Goal: Transaction & Acquisition: Book appointment/travel/reservation

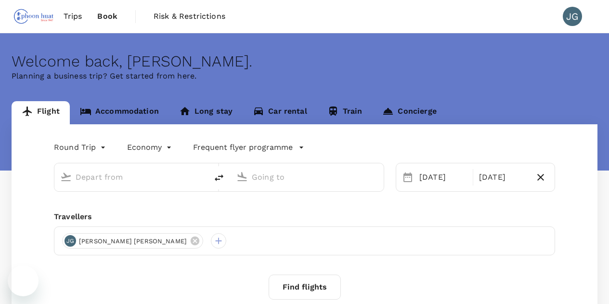
type input "Singapore Changi (SIN)"
type input "Brunei Intl (BWN)"
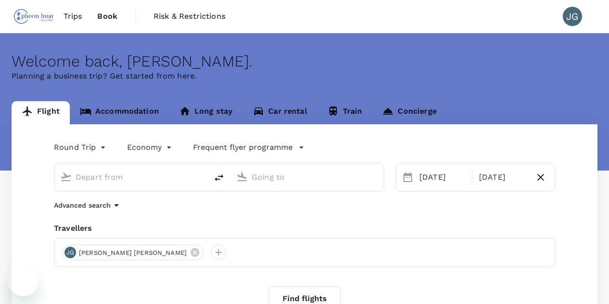
type input "Singapore Changi (SIN)"
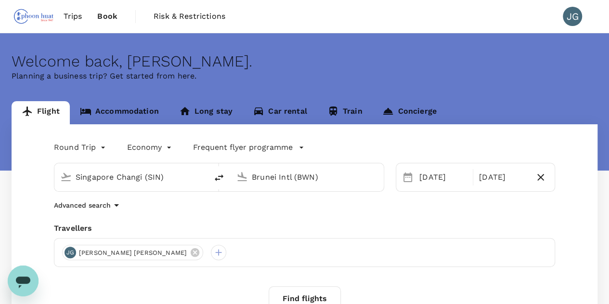
click at [278, 179] on input "Brunei Intl (BWN)" at bounding box center [308, 176] width 112 height 15
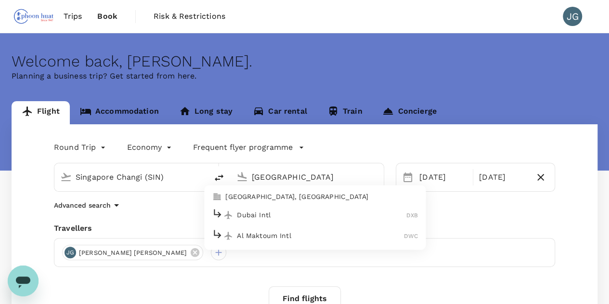
click at [280, 194] on p "[GEOGRAPHIC_DATA], [GEOGRAPHIC_DATA]" at bounding box center [321, 197] width 192 height 10
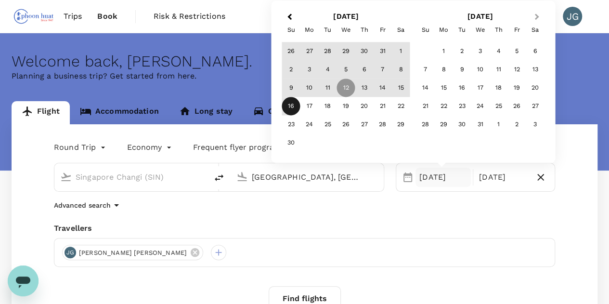
type input "[GEOGRAPHIC_DATA], [GEOGRAPHIC_DATA] (any)"
click at [536, 19] on span "Next Month" at bounding box center [536, 17] width 0 height 11
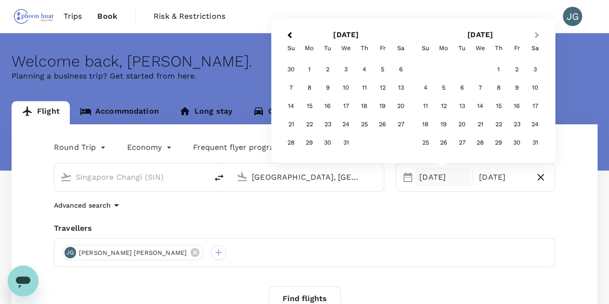
click at [535, 19] on div "[DATE] Previous Month Next Month [DATE] Su Mo Tu We Th Fr Sa 30 1 2 3 4 5 6 7 8…" at bounding box center [413, 91] width 284 height 144
click at [426, 141] on div "25" at bounding box center [425, 143] width 18 height 18
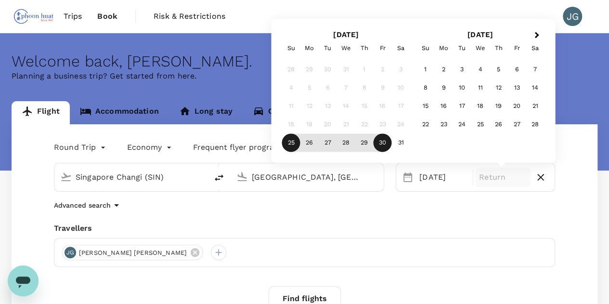
click at [378, 143] on div "30" at bounding box center [382, 143] width 18 height 18
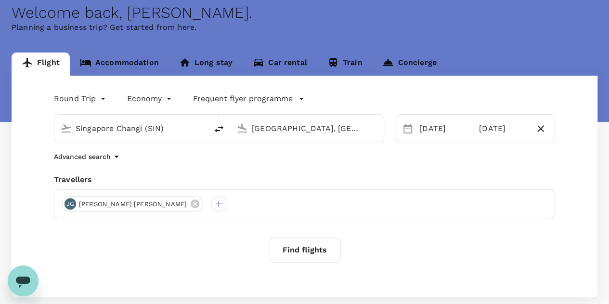
scroll to position [101, 0]
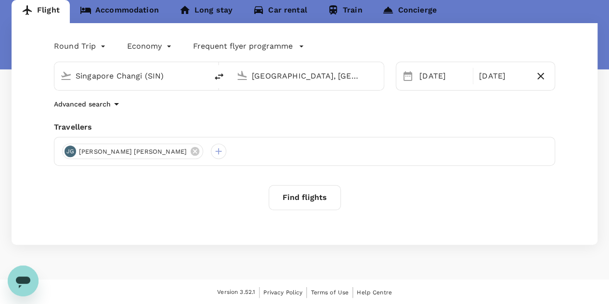
click at [313, 190] on button "Find flights" at bounding box center [304, 197] width 72 height 25
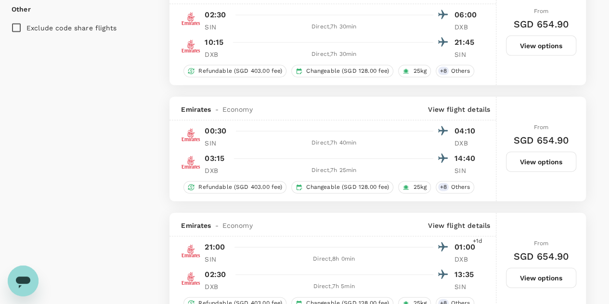
scroll to position [1251, 0]
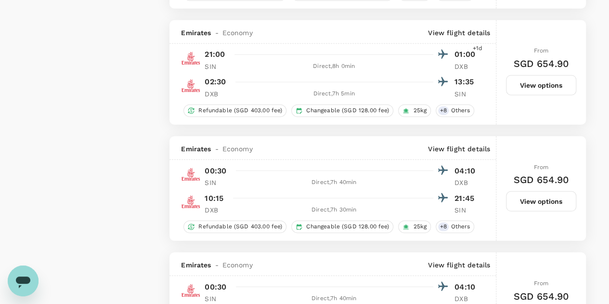
type input "2125"
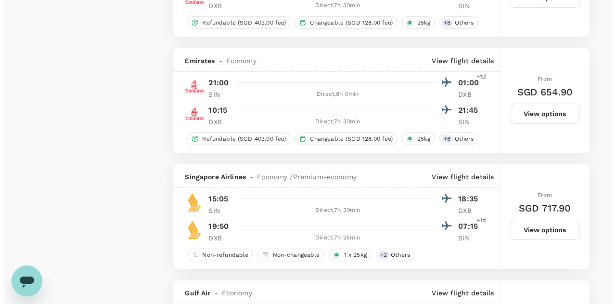
scroll to position [1828, 0]
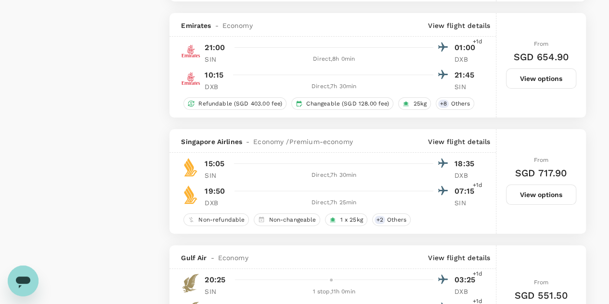
click at [468, 188] on p "07:15" at bounding box center [466, 191] width 24 height 12
click at [479, 139] on p "View flight details" at bounding box center [459, 142] width 62 height 10
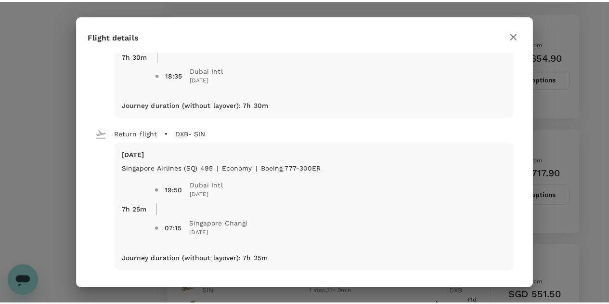
scroll to position [82, 0]
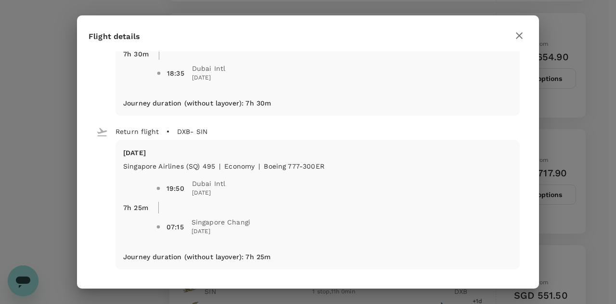
click at [518, 35] on icon "button" at bounding box center [519, 36] width 12 height 12
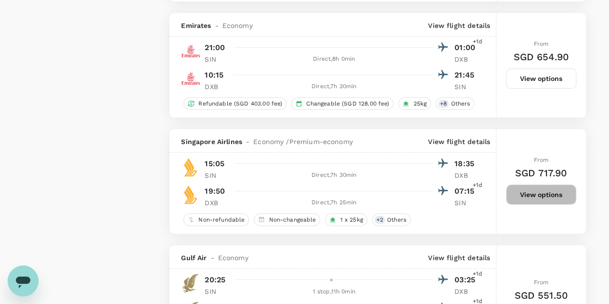
click at [547, 195] on button "View options" at bounding box center [541, 194] width 70 height 20
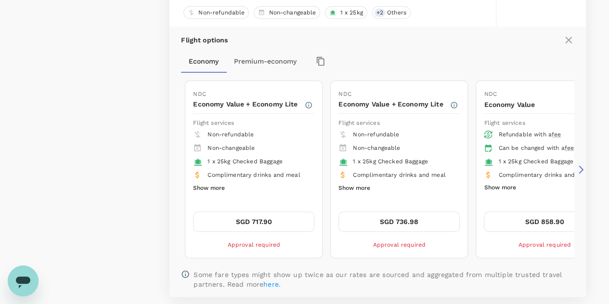
scroll to position [2050, 0]
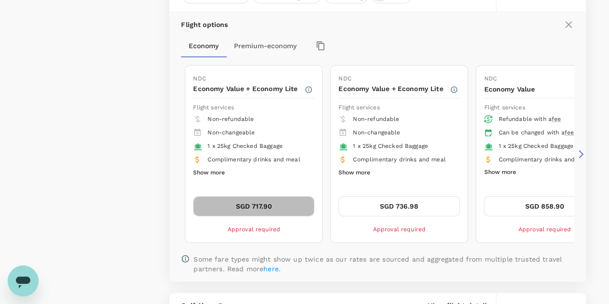
click at [288, 203] on button "SGD 717.90" at bounding box center [253, 206] width 121 height 20
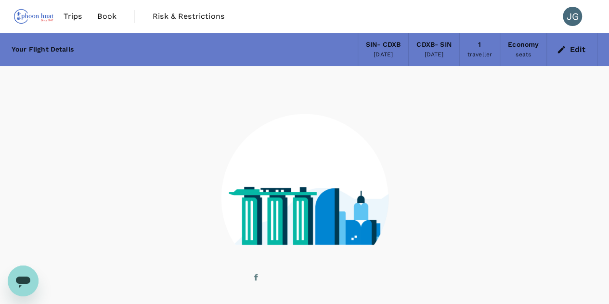
scroll to position [54, 0]
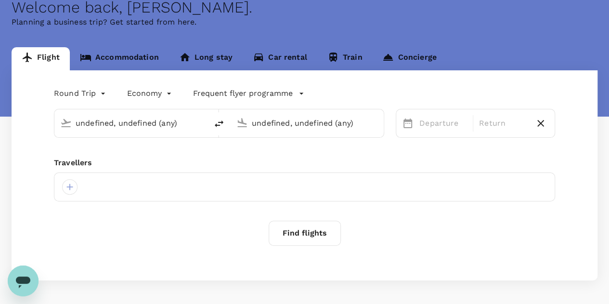
type input "Singapore Changi (SIN)"
type input "[GEOGRAPHIC_DATA], [GEOGRAPHIC_DATA] (any)"
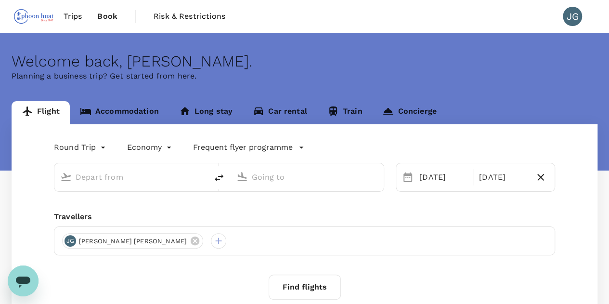
type input "Singapore Changi (SIN)"
type input "[GEOGRAPHIC_DATA], [GEOGRAPHIC_DATA] (any)"
type input "Singapore Changi (SIN)"
type input "[GEOGRAPHIC_DATA], [GEOGRAPHIC_DATA] (any)"
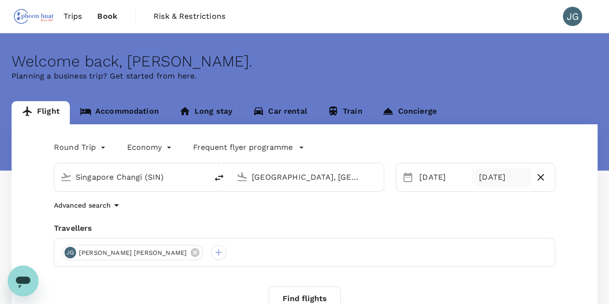
click at [501, 179] on div "[DATE]" at bounding box center [502, 176] width 55 height 19
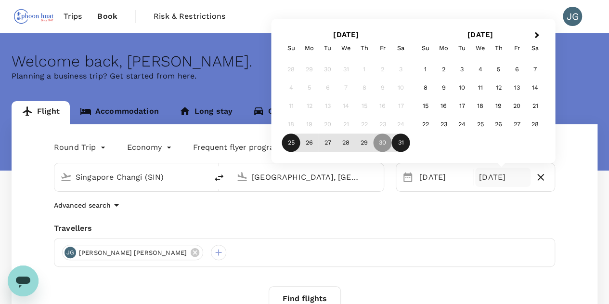
click at [407, 145] on div "31" at bounding box center [401, 143] width 18 height 18
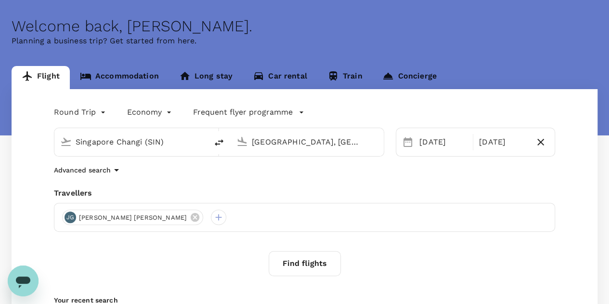
scroll to position [96, 0]
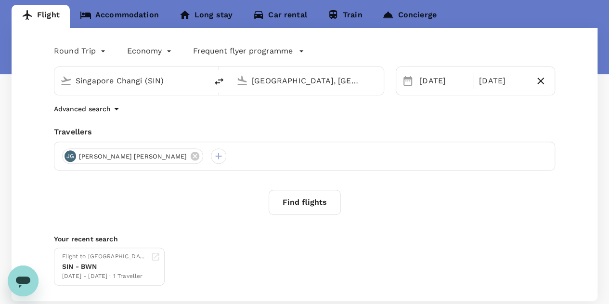
click at [319, 205] on button "Find flights" at bounding box center [304, 202] width 72 height 25
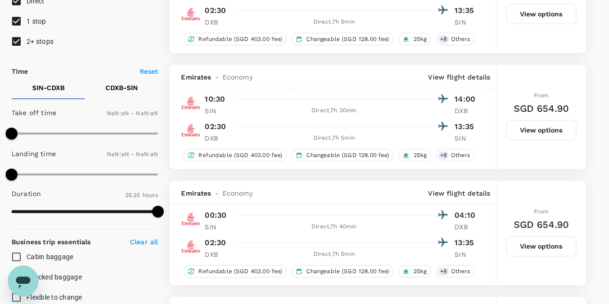
type input "1440"
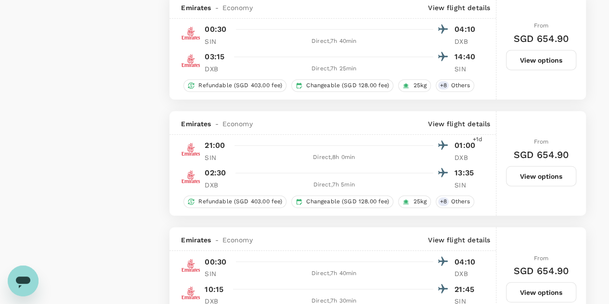
scroll to position [1203, 0]
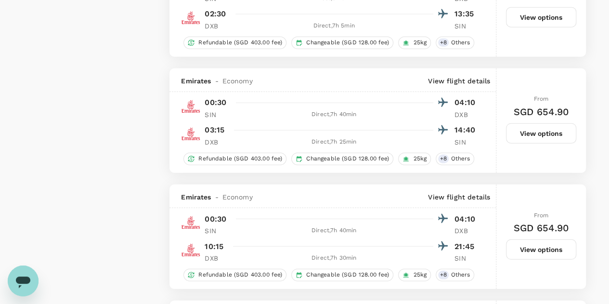
type input "2125"
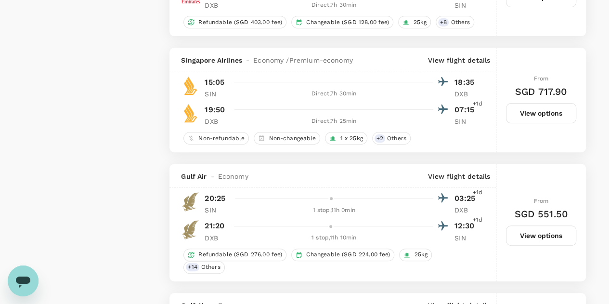
scroll to position [1924, 0]
